Goal: Task Accomplishment & Management: Manage account settings

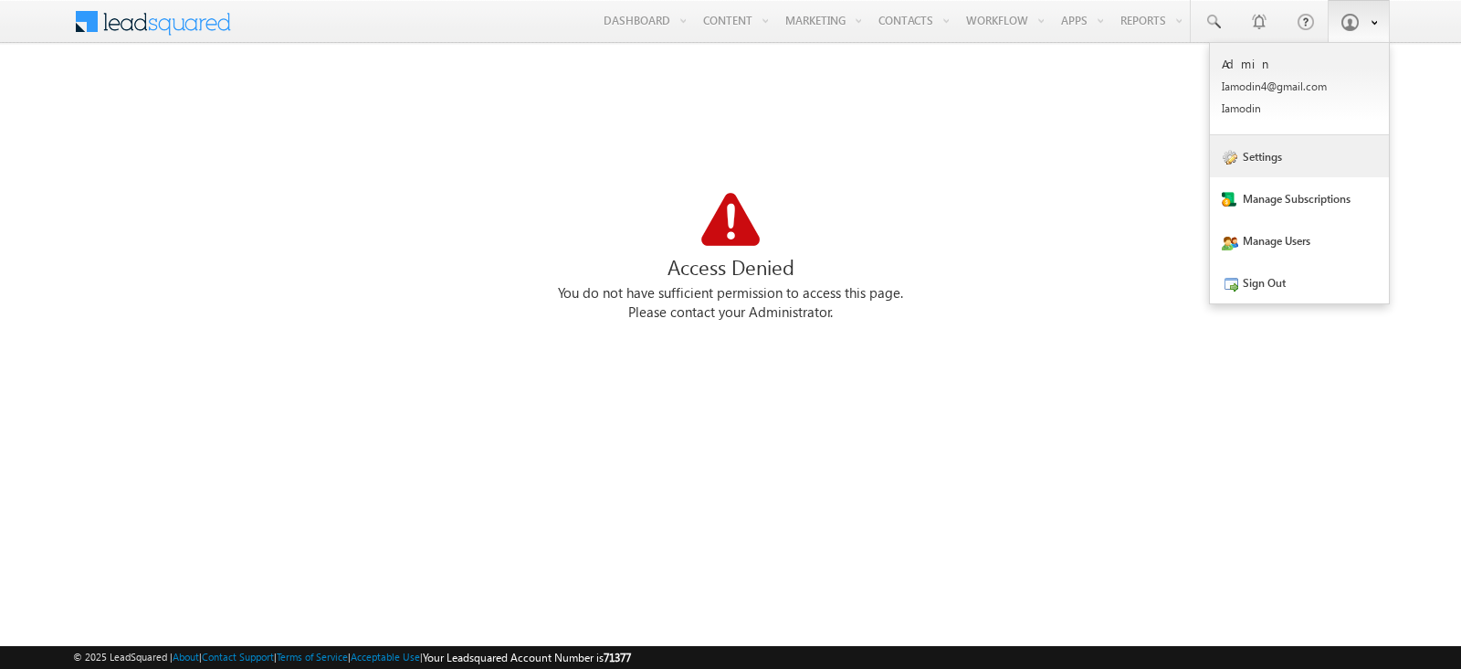
click at [1289, 168] on link "Settings" at bounding box center [1299, 156] width 179 height 42
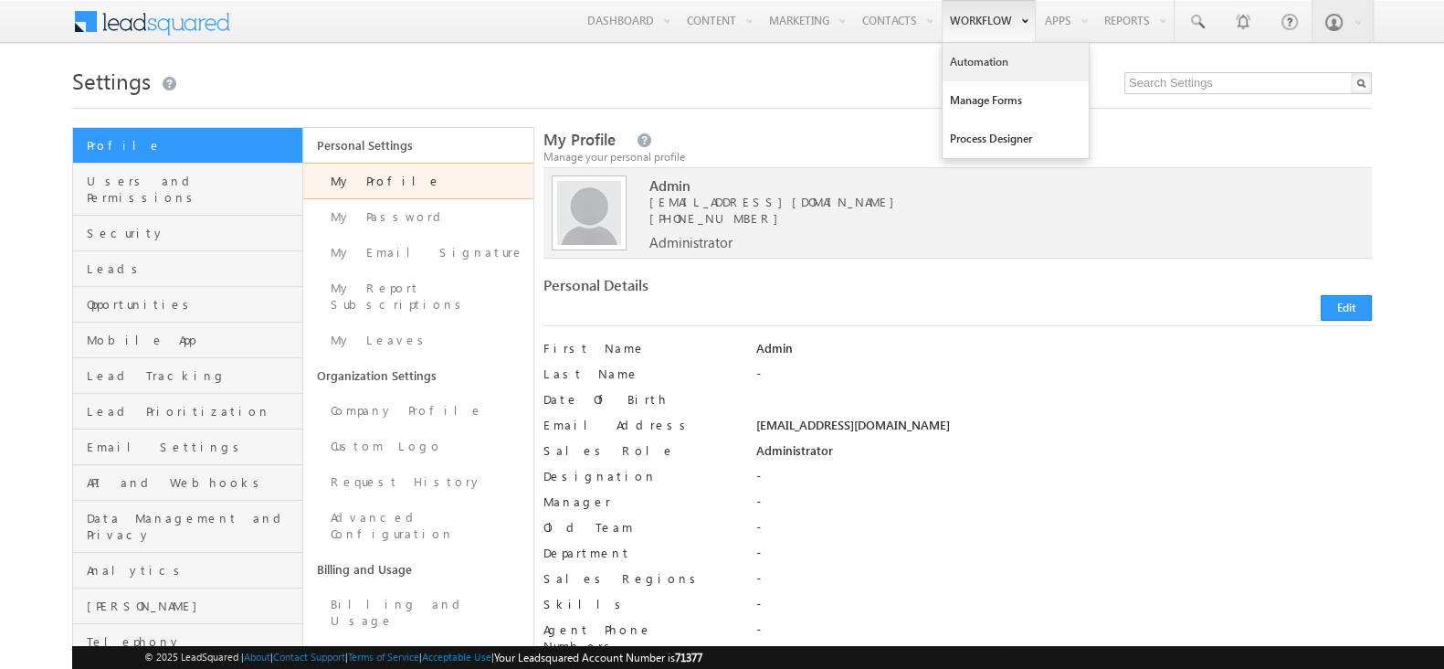
click at [1005, 66] on link "Automation" at bounding box center [1015, 62] width 146 height 38
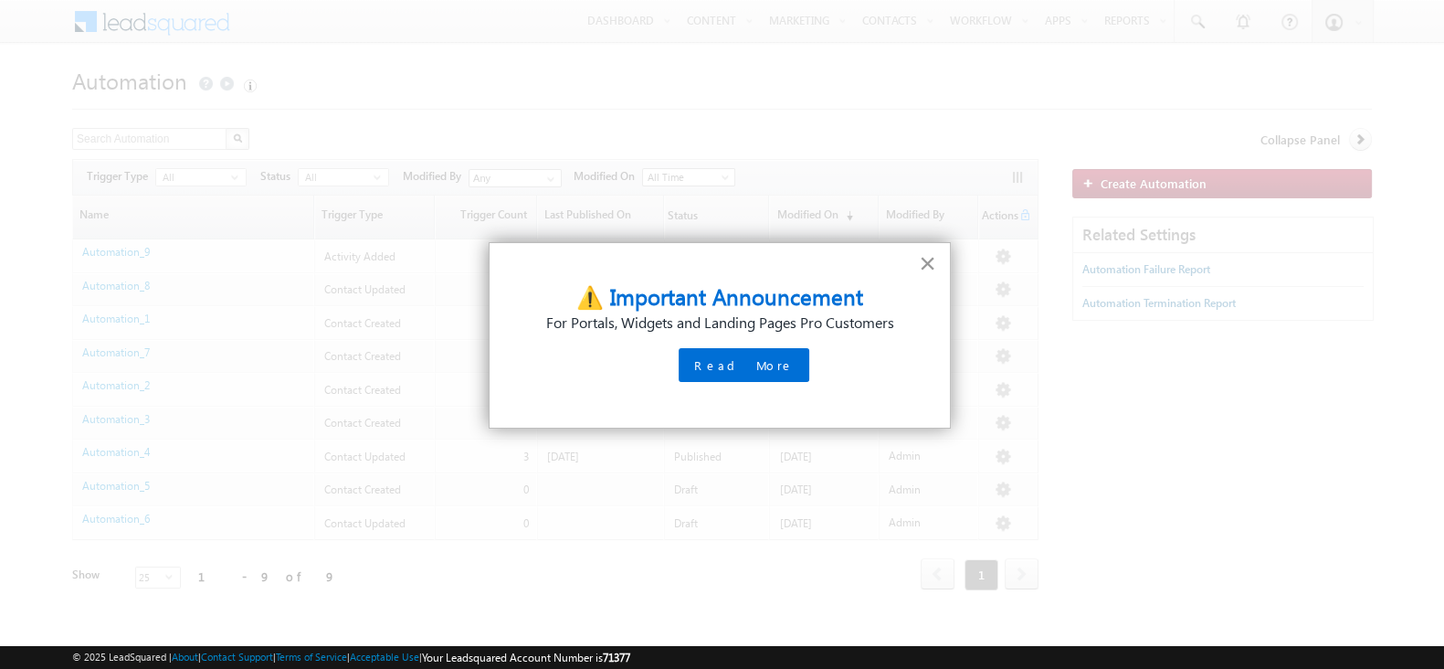
click at [936, 248] on button "×" at bounding box center [927, 262] width 17 height 29
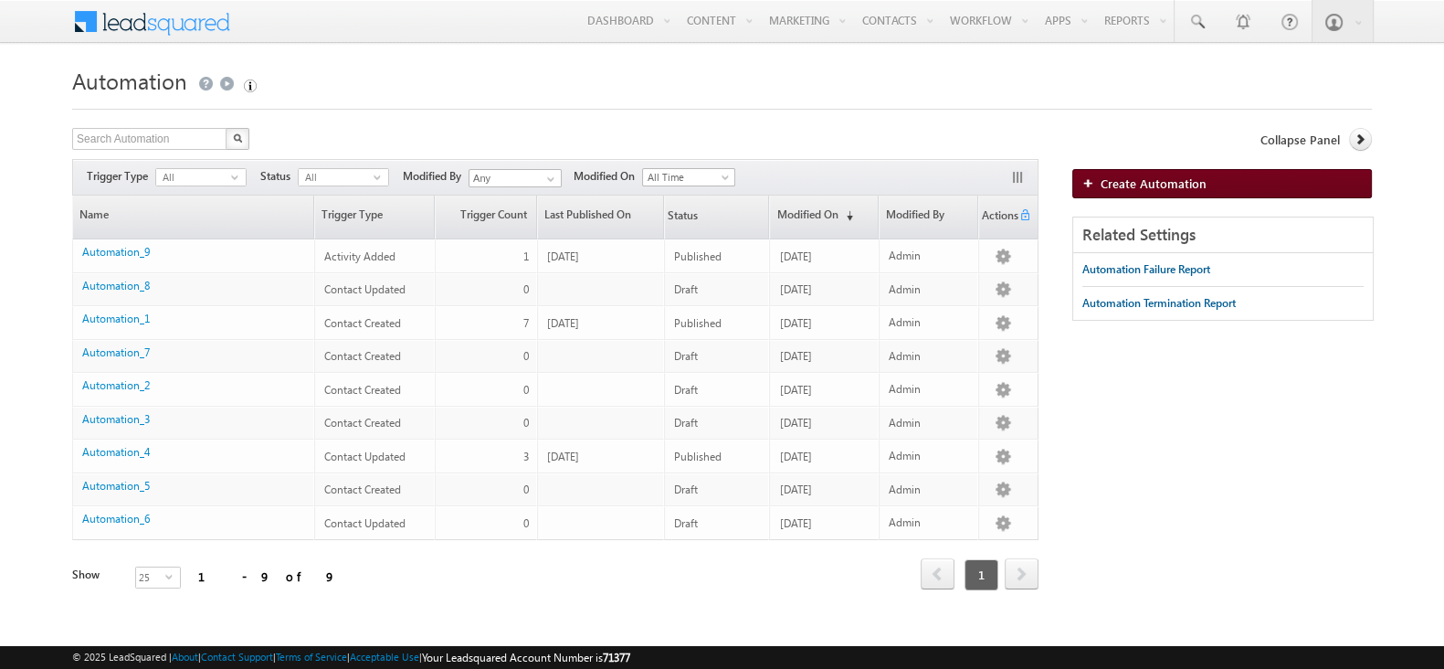
click at [1205, 187] on link "Create Automation" at bounding box center [1222, 183] width 300 height 29
click at [323, 175] on span "All" at bounding box center [336, 177] width 75 height 16
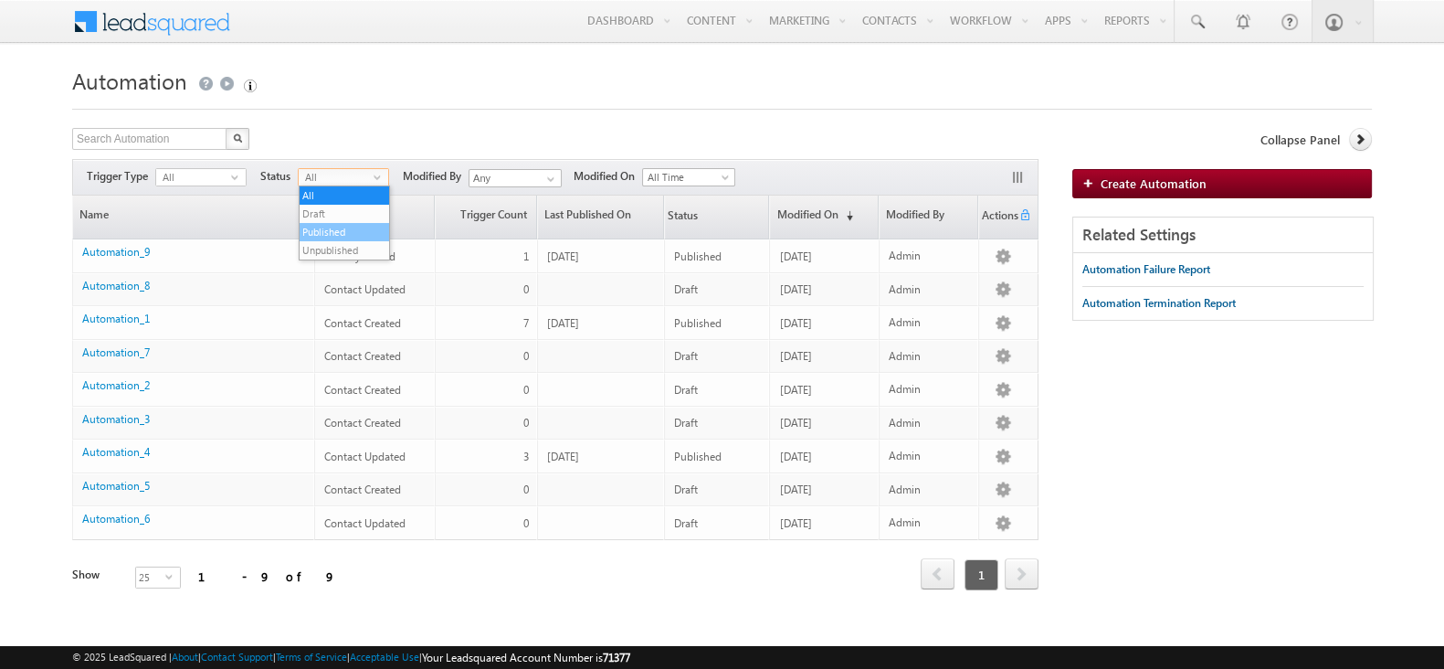
click at [342, 228] on li "Published" at bounding box center [344, 232] width 89 height 18
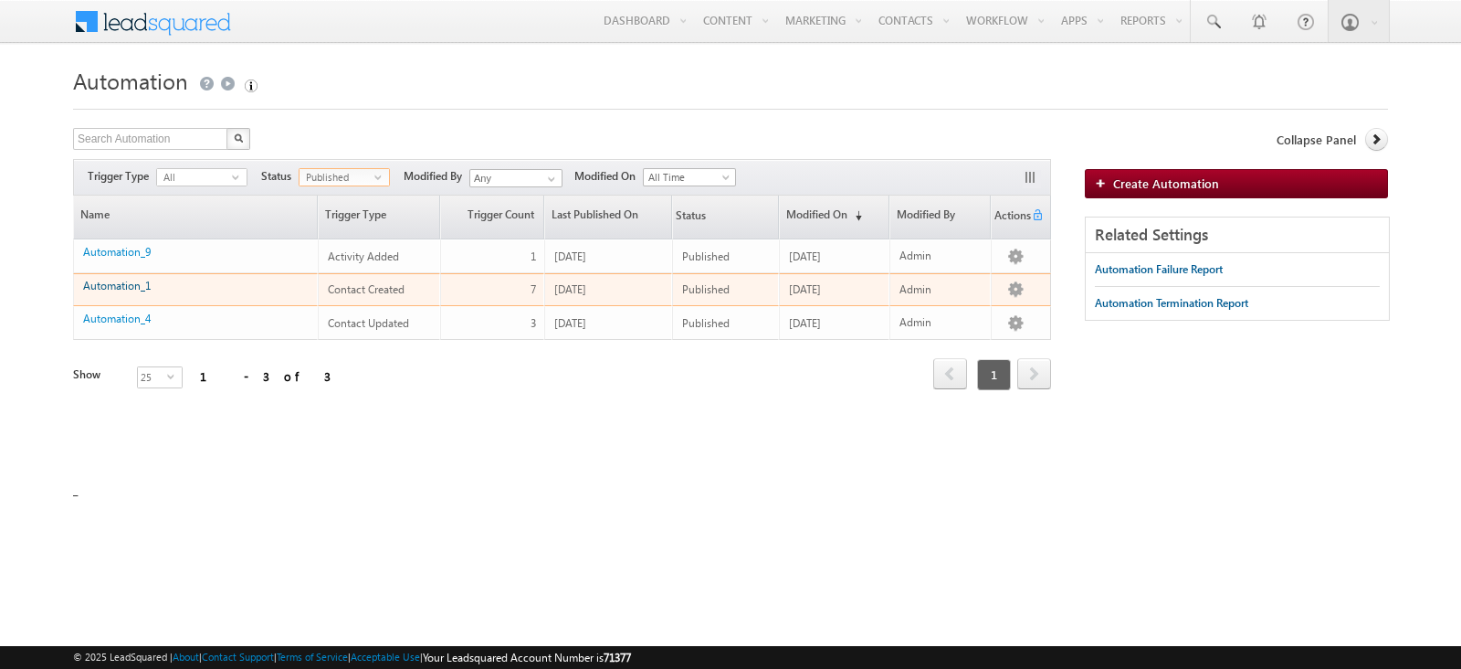
click at [130, 285] on link "Automation_1" at bounding box center [117, 286] width 68 height 14
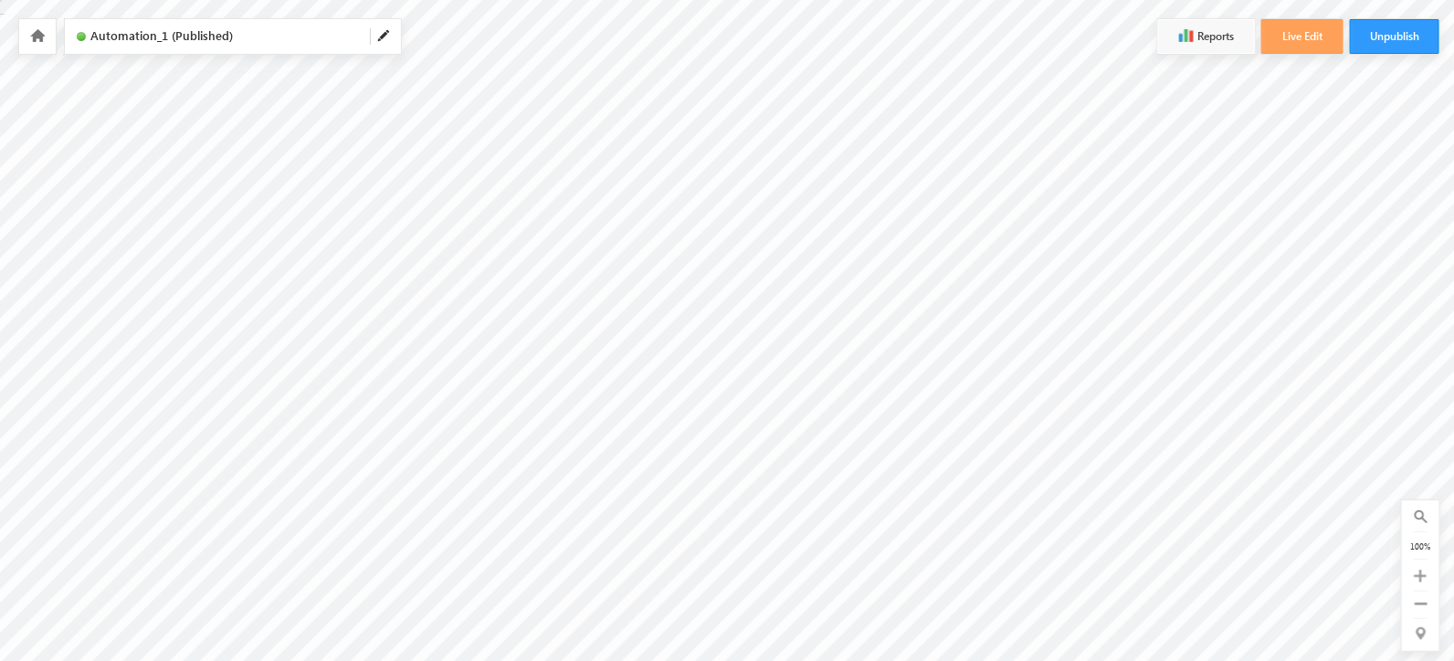
click at [40, 37] on icon at bounding box center [37, 35] width 15 height 13
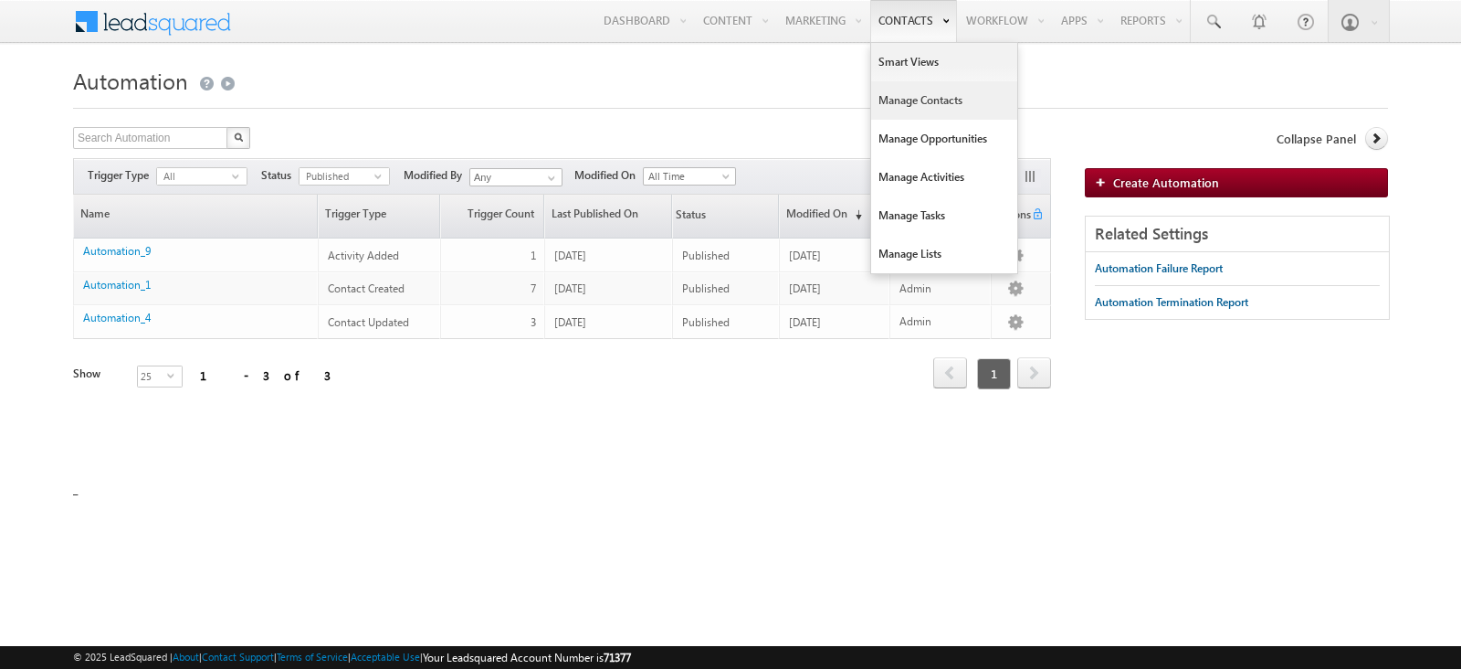
click at [958, 98] on link "Manage Contacts" at bounding box center [944, 100] width 146 height 38
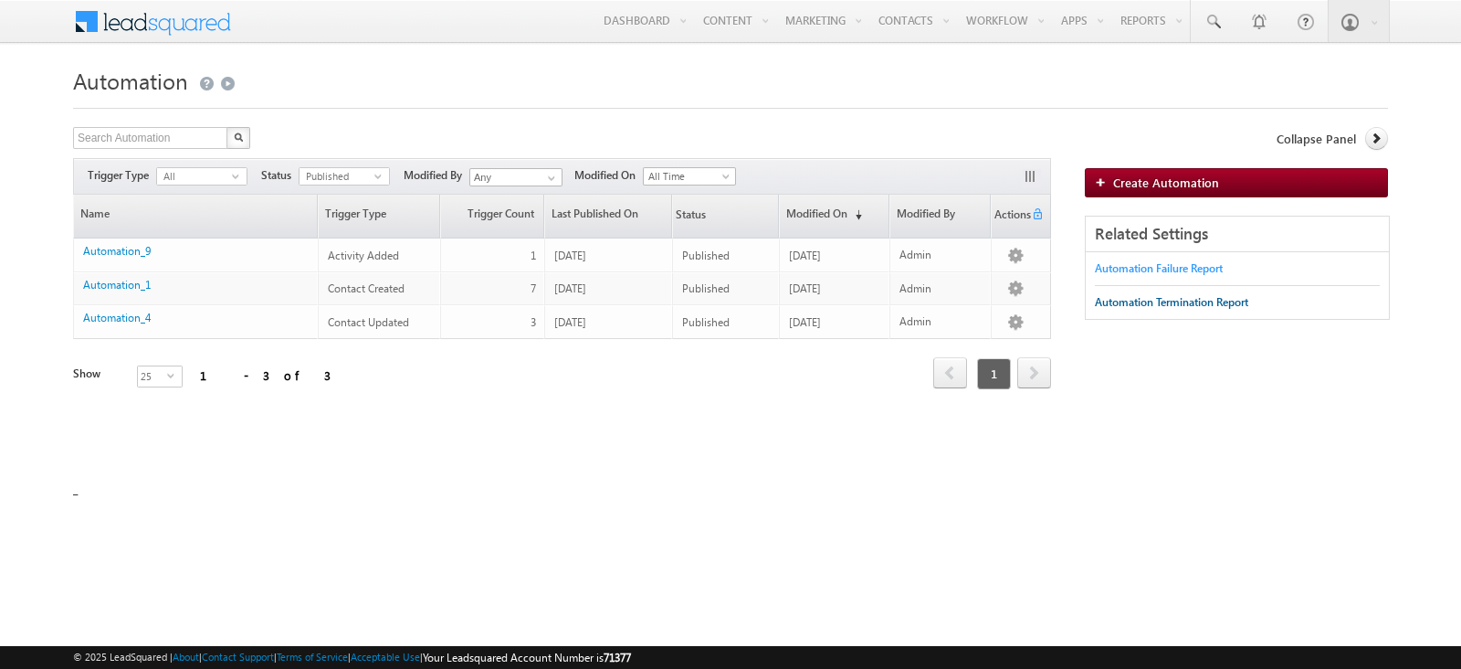
click at [1205, 260] on div "Automation Failure Report" at bounding box center [1159, 268] width 128 height 16
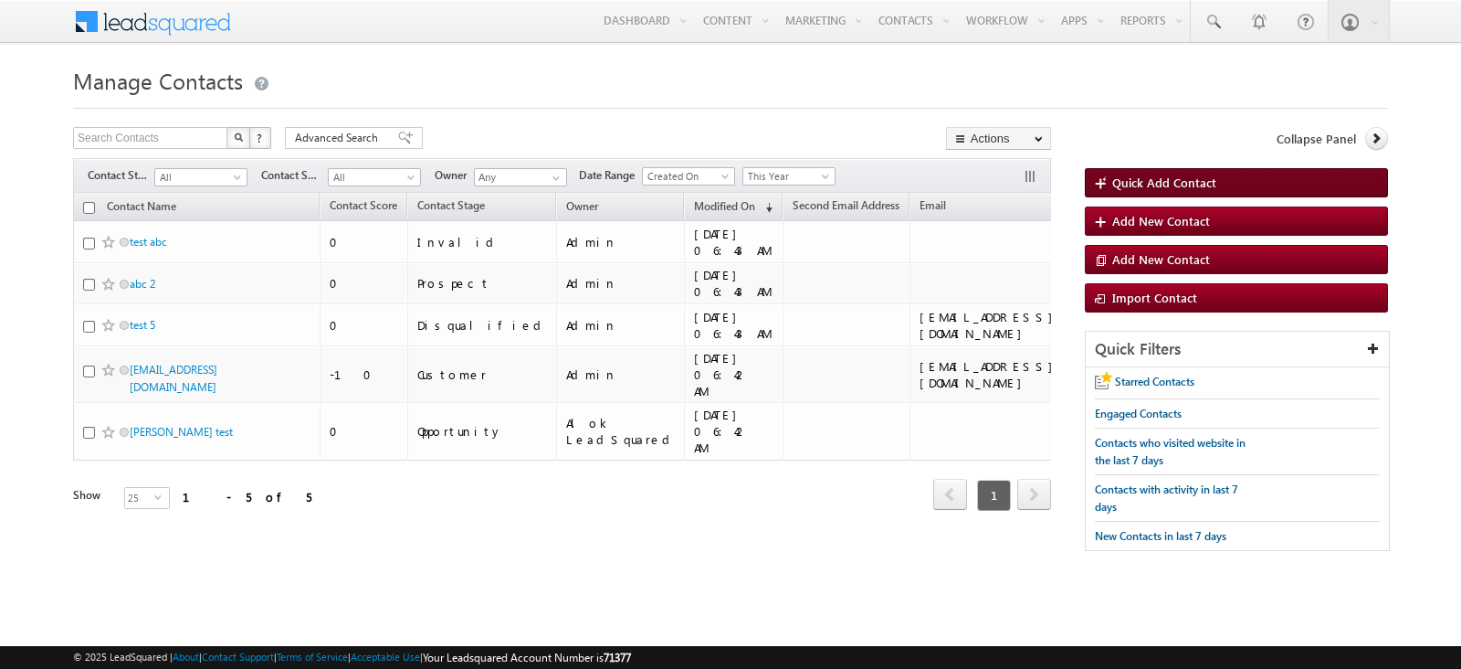
click at [1215, 182] on link "Quick Add Contact" at bounding box center [1236, 182] width 303 height 29
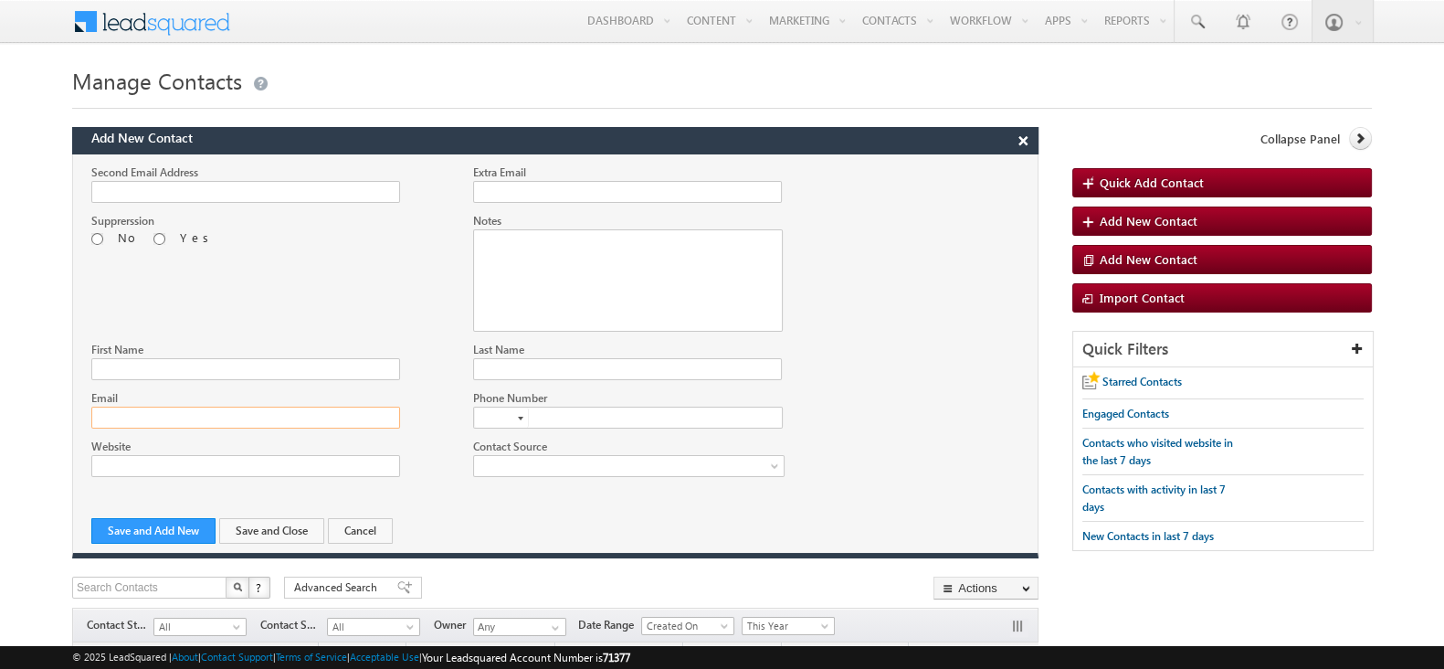
click at [311, 412] on input "Email" at bounding box center [245, 417] width 309 height 22
type input "T"
click at [287, 363] on input "First Name" at bounding box center [245, 369] width 309 height 22
type input "Test Automation error"
click at [287, 532] on button "Save and Close" at bounding box center [271, 531] width 105 height 26
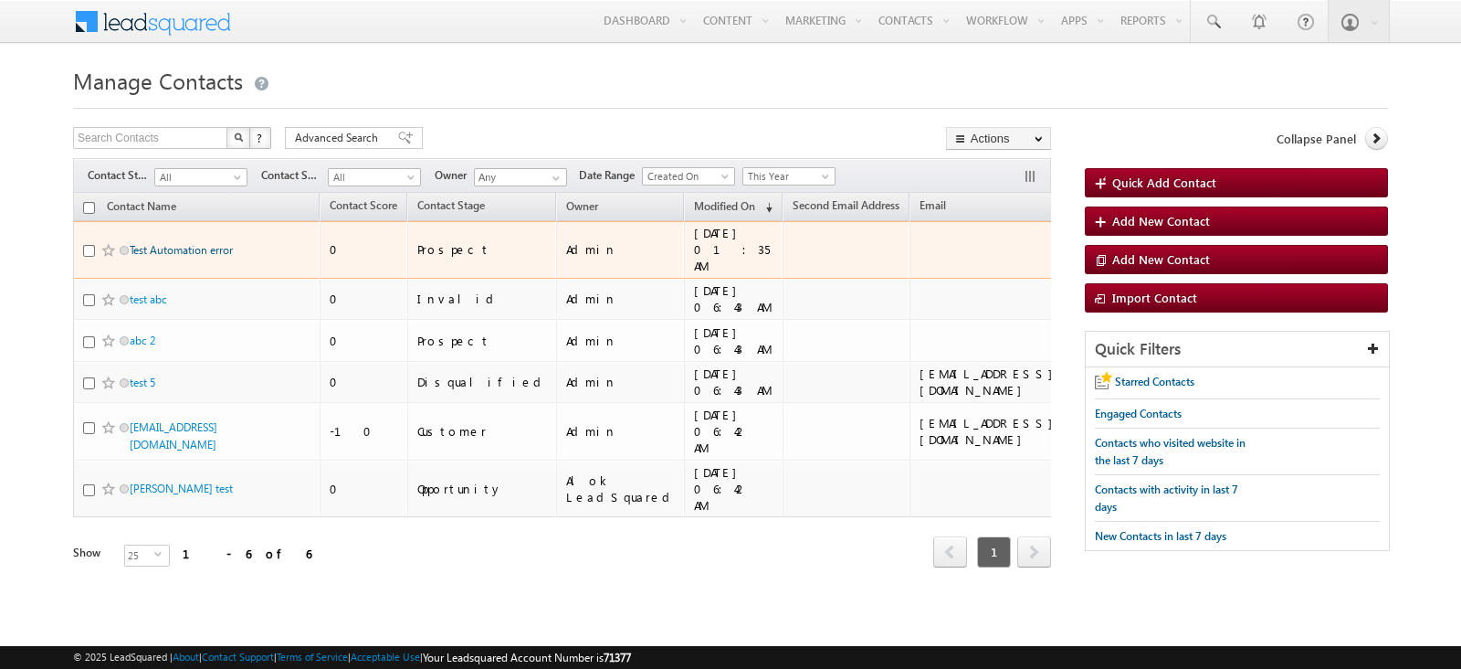
click at [192, 243] on link "Test Automation error" at bounding box center [181, 250] width 103 height 14
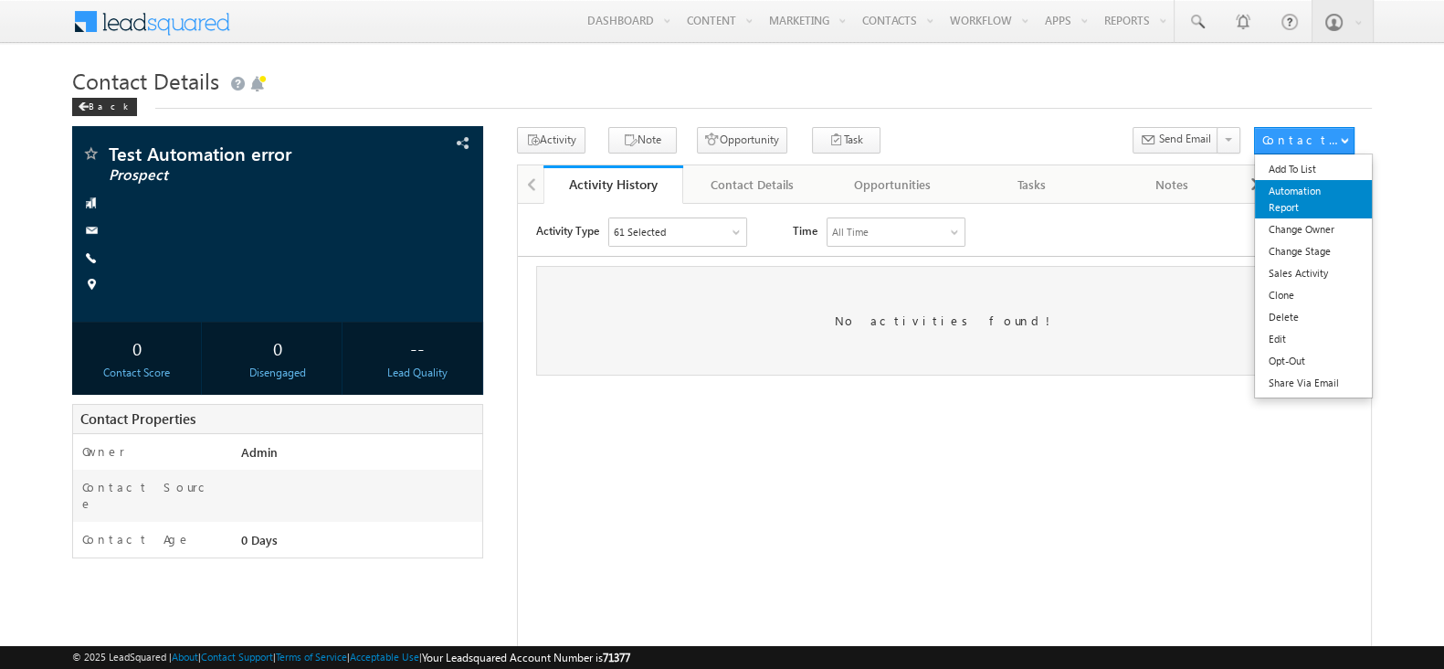
click at [1286, 187] on link "Automation Report" at bounding box center [1313, 199] width 117 height 38
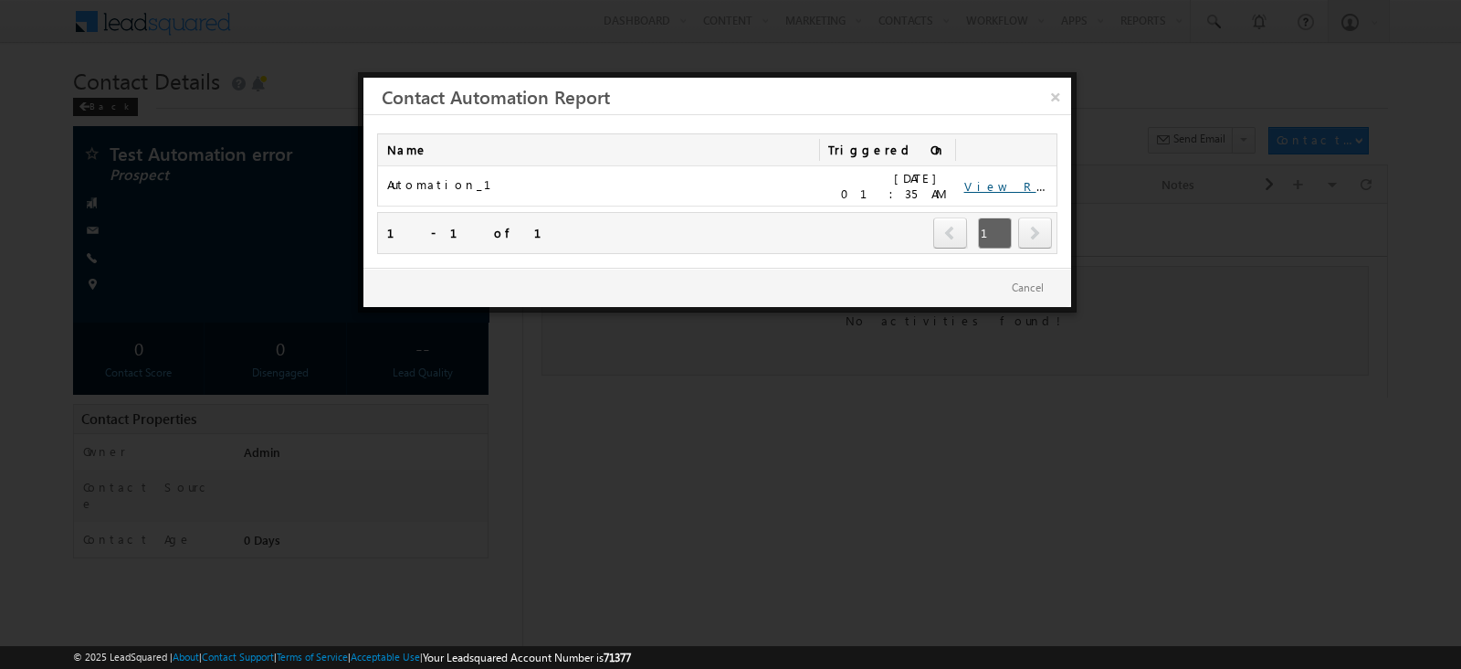
click at [995, 178] on link "View Report" at bounding box center [1020, 186] width 113 height 16
click at [1035, 268] on div "Cancel" at bounding box center [717, 287] width 708 height 39
click at [1035, 269] on div "Cancel" at bounding box center [717, 287] width 708 height 39
click at [1032, 275] on button "Cancel" at bounding box center [1028, 288] width 68 height 26
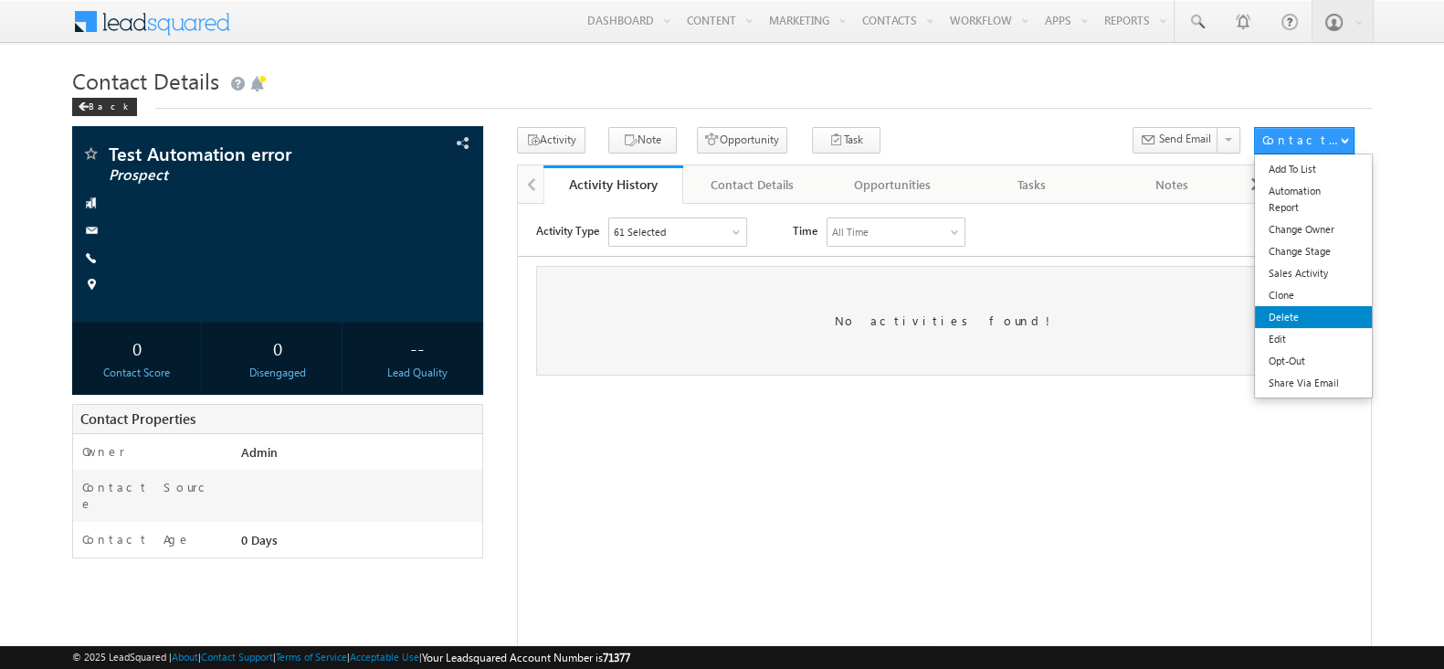
click at [1308, 318] on link "Delete" at bounding box center [1313, 317] width 117 height 22
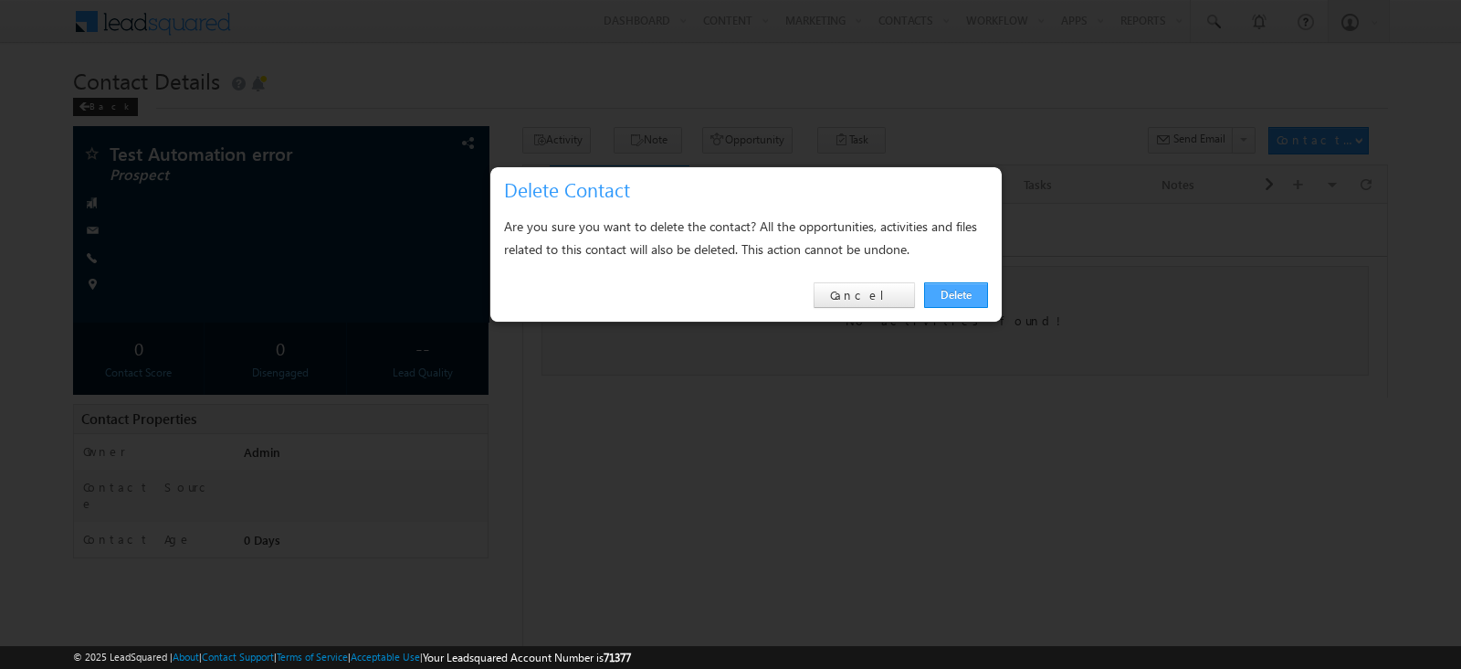
click at [944, 282] on link "Delete" at bounding box center [956, 295] width 64 height 26
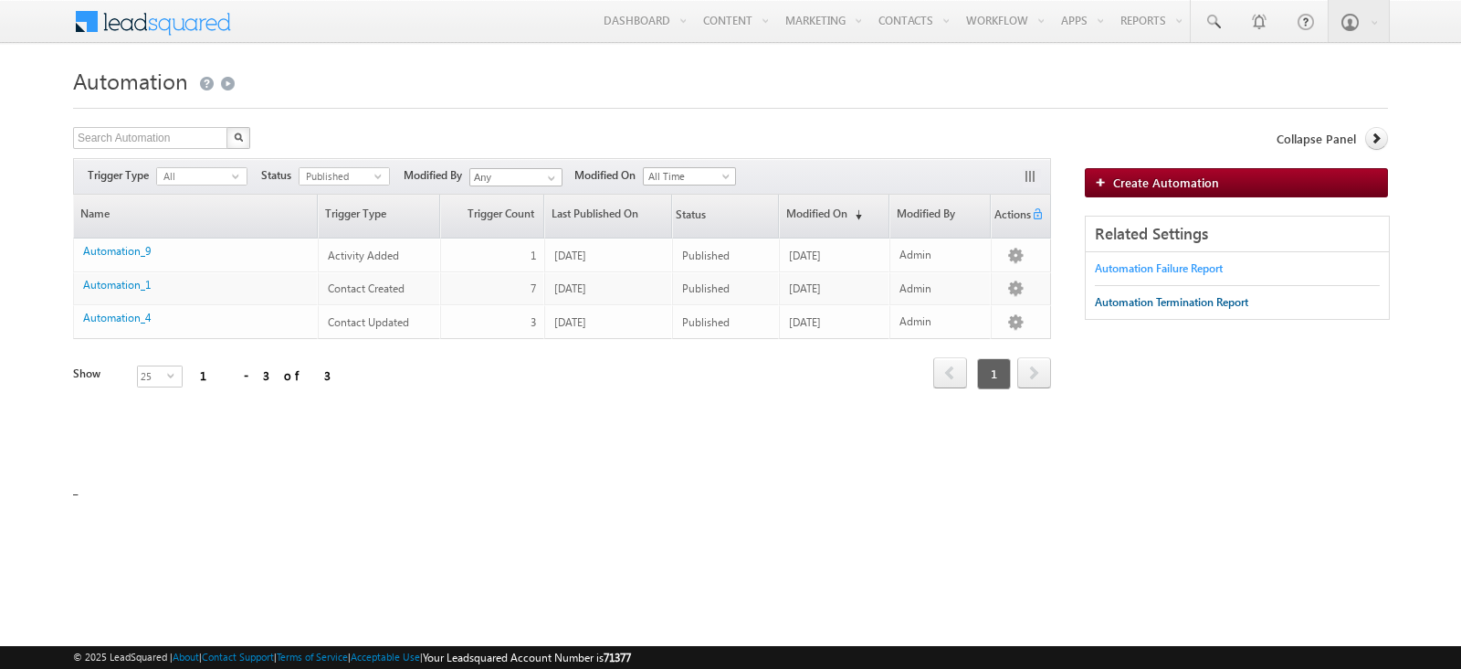
click at [1142, 262] on div "Automation Failure Report" at bounding box center [1159, 268] width 128 height 16
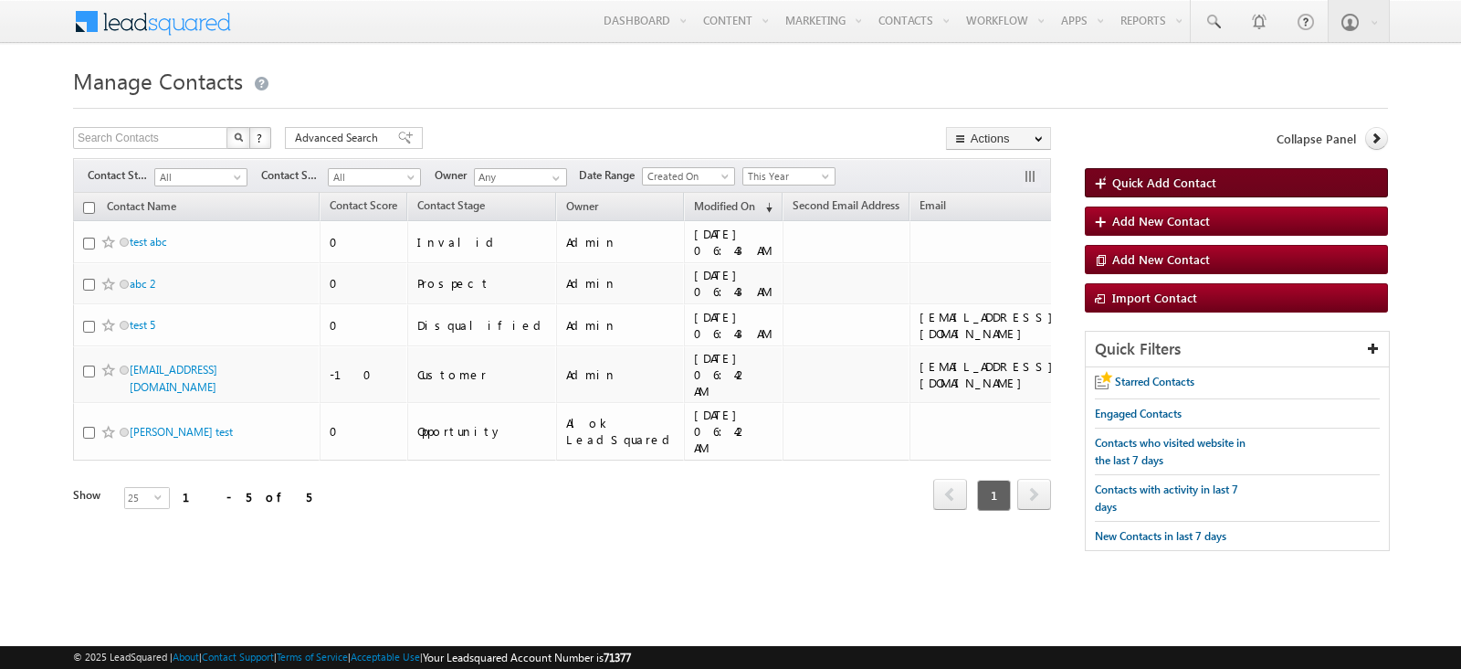
click at [1153, 182] on span "Quick Add Contact" at bounding box center [1164, 182] width 104 height 16
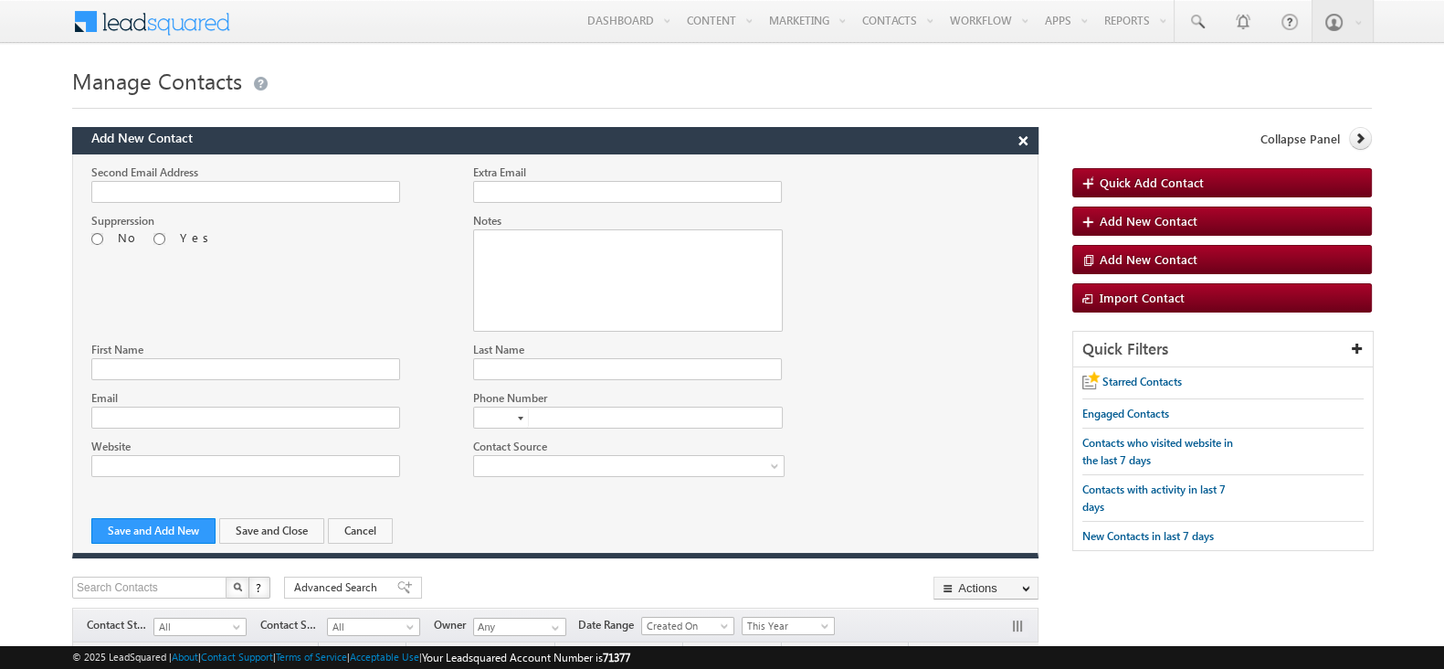
click at [231, 380] on div at bounding box center [555, 365] width 964 height 48
click at [228, 371] on input "First Name" at bounding box center [245, 369] width 309 height 22
type input "test again"
click at [311, 519] on button "Save and Close" at bounding box center [271, 531] width 105 height 26
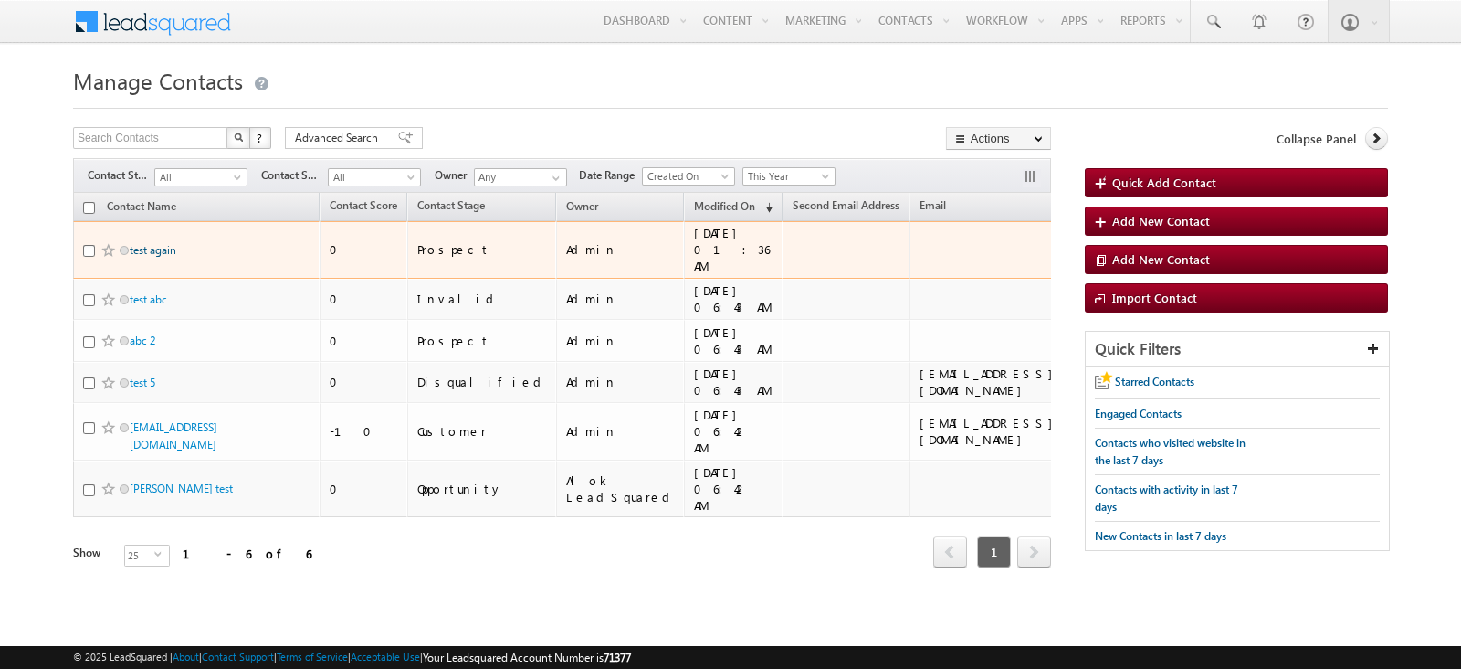
click at [147, 244] on link "test again" at bounding box center [153, 250] width 47 height 14
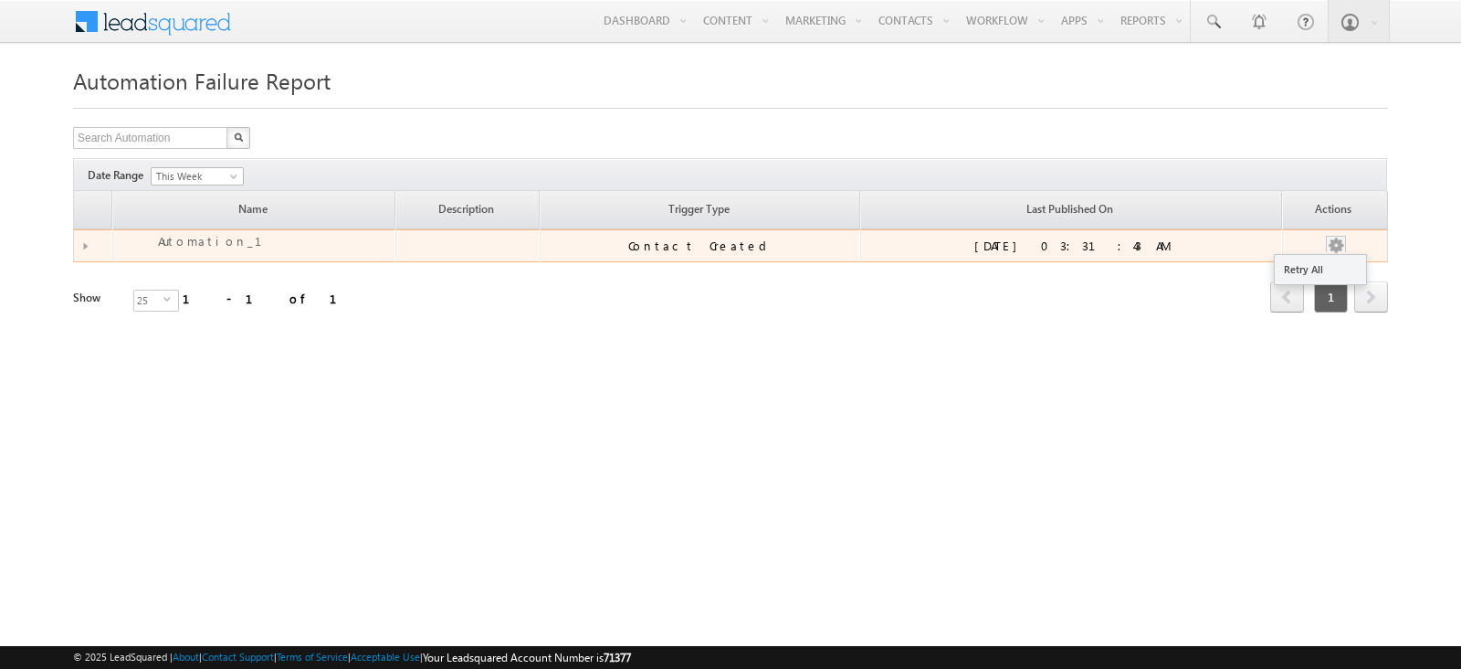
click at [1327, 237] on button "button" at bounding box center [1336, 246] width 18 height 18
click at [83, 247] on div at bounding box center [96, 245] width 26 height 7
click at [95, 244] on div at bounding box center [96, 245] width 26 height 7
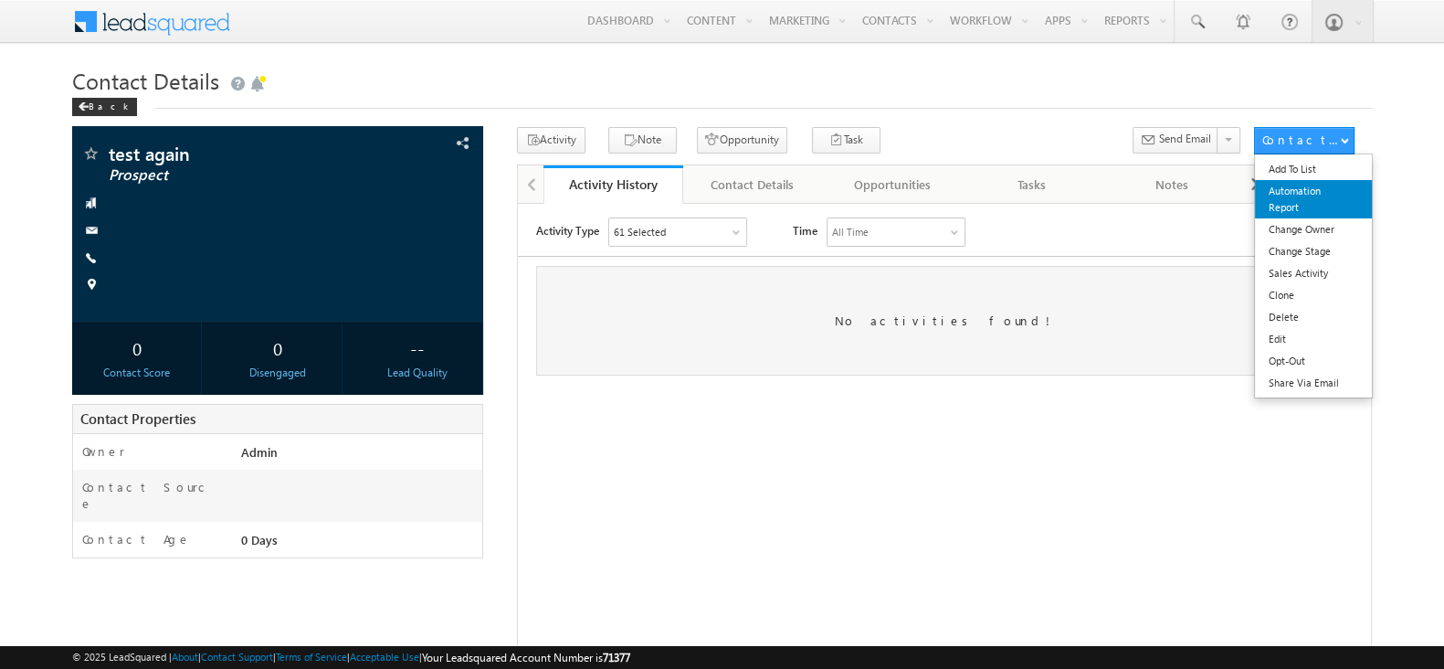
click at [1301, 206] on link "Automation Report" at bounding box center [1313, 199] width 117 height 38
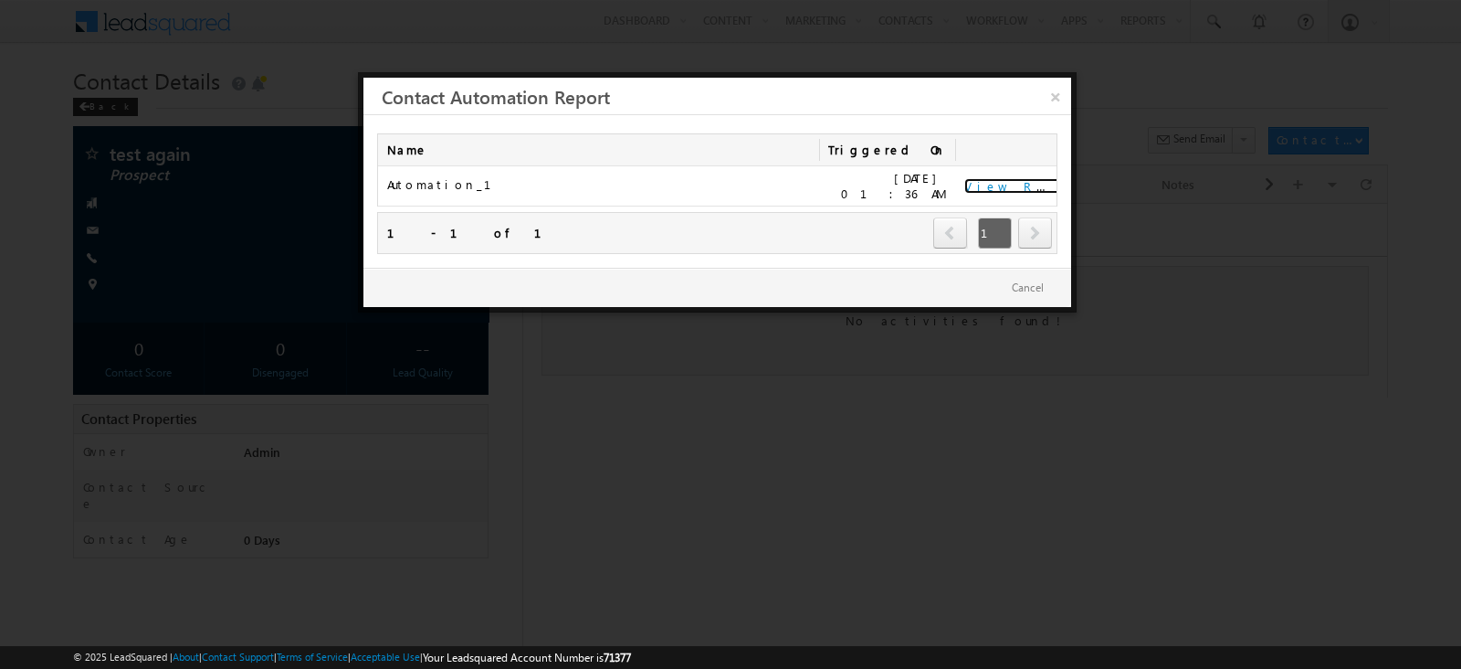
drag, startPoint x: 1004, startPoint y: 180, endPoint x: 1005, endPoint y: 171, distance: 9.2
click at [1004, 180] on link "View Report" at bounding box center [1020, 186] width 113 height 16
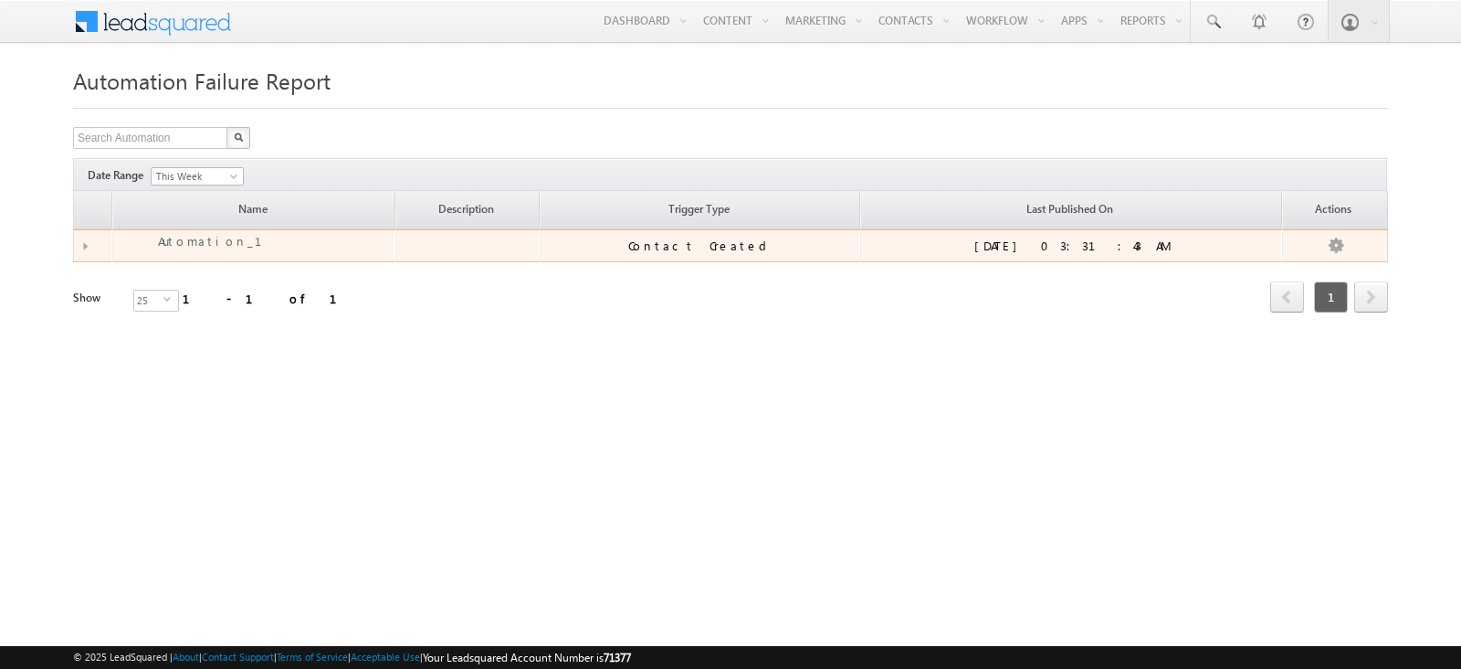
click at [85, 239] on td at bounding box center [92, 246] width 39 height 34
